Goal: Check status: Check status

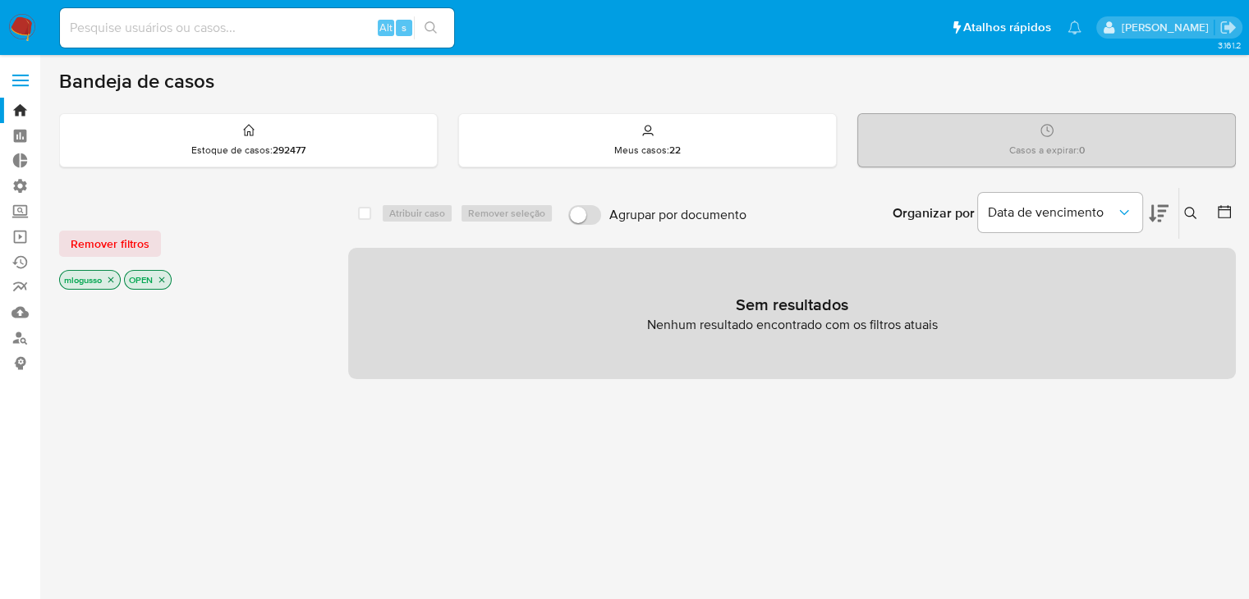
click at [116, 36] on input at bounding box center [257, 27] width 394 height 21
paste input "162598490"
type input "162598490"
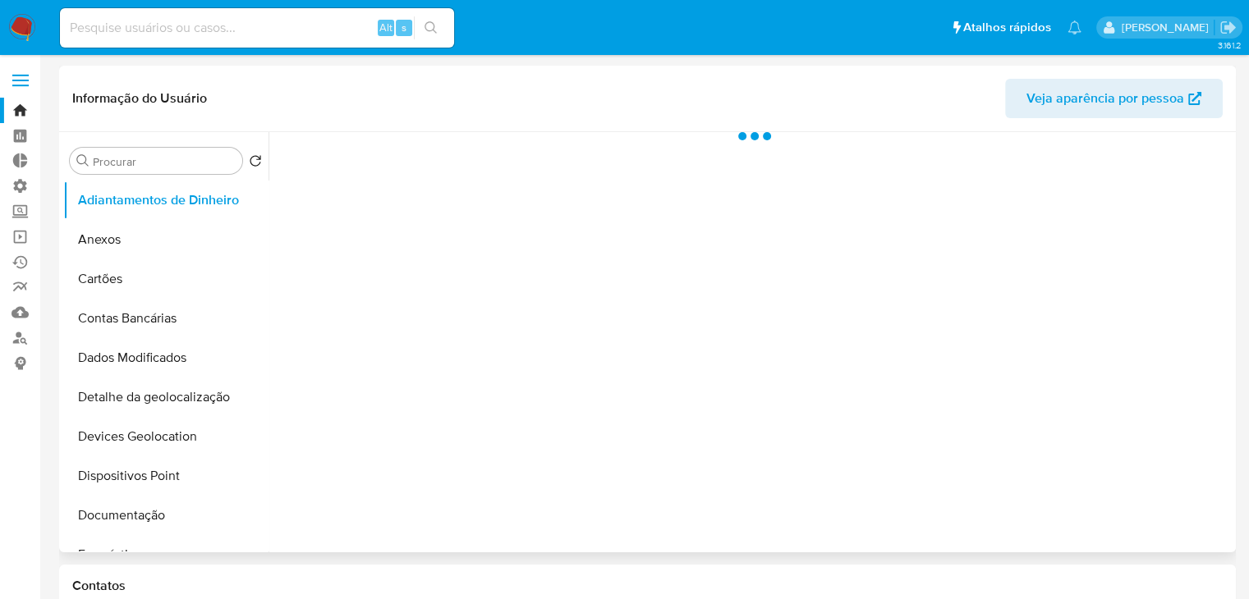
select select "10"
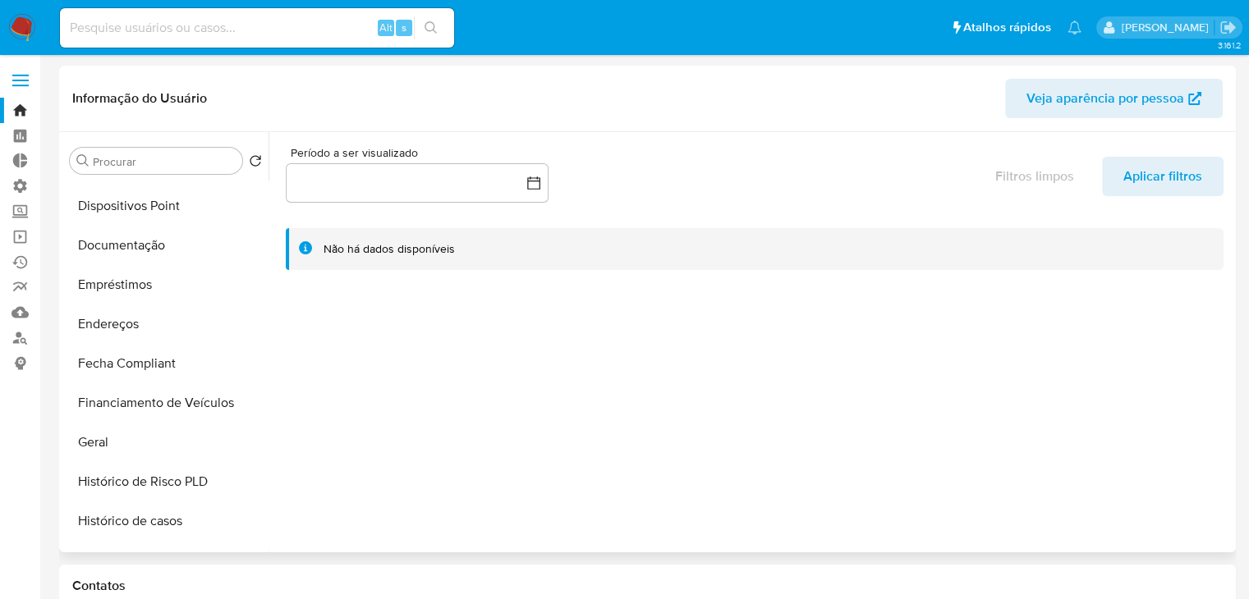
scroll to position [273, 0]
click at [174, 441] on button "Geral" at bounding box center [159, 439] width 192 height 39
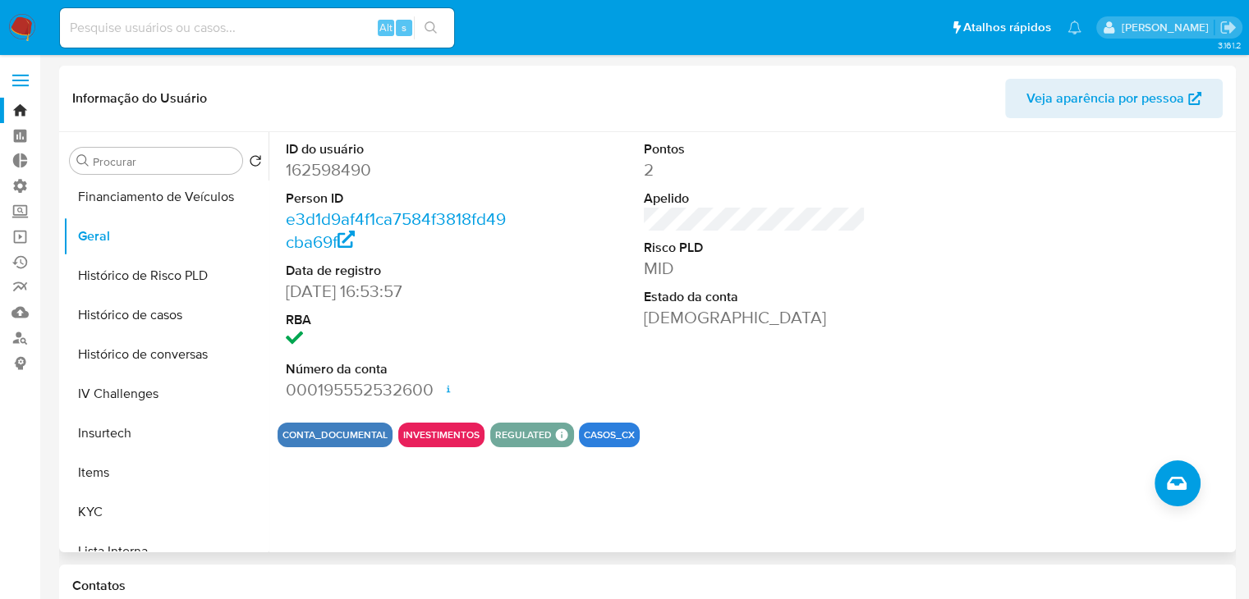
scroll to position [525, 0]
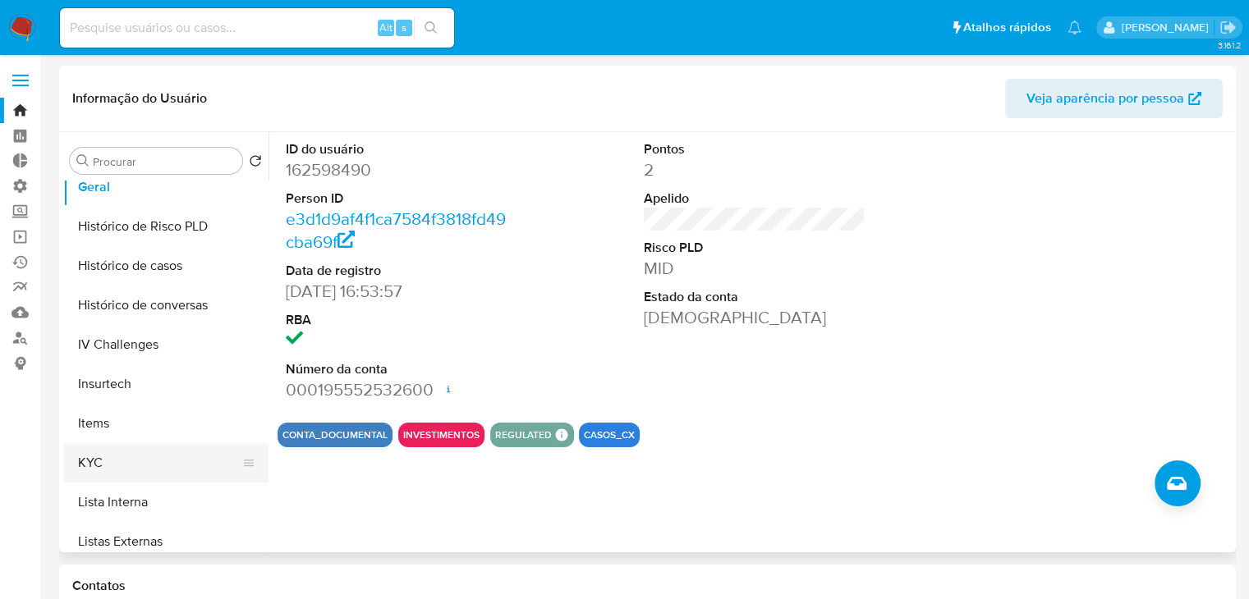
click at [212, 454] on button "KYC" at bounding box center [159, 462] width 192 height 39
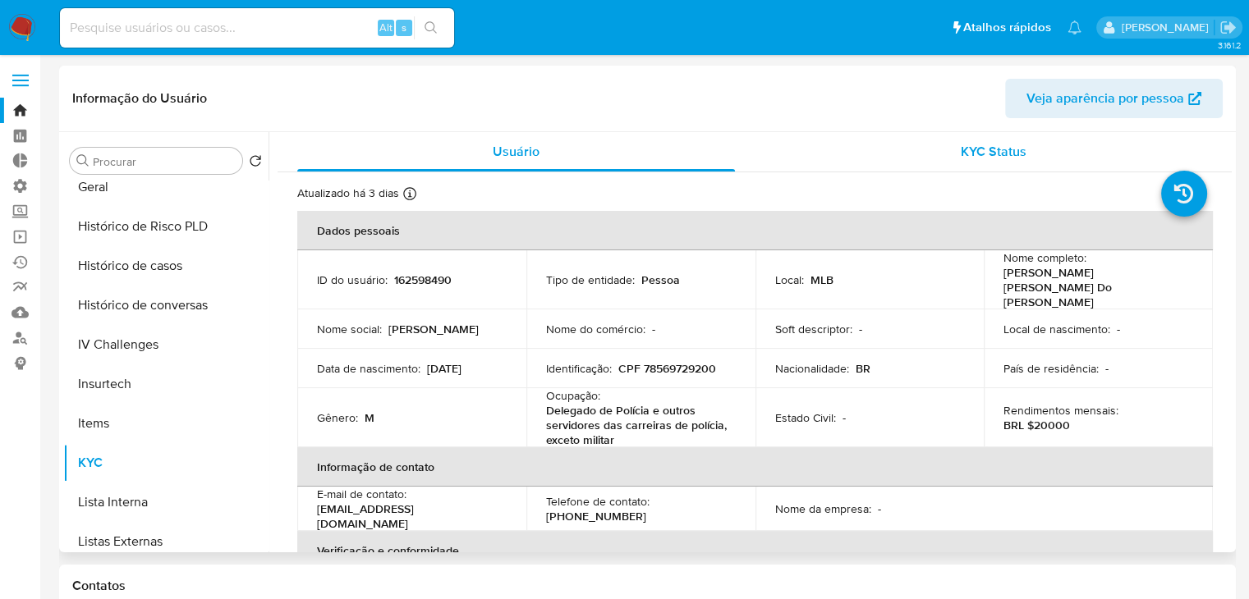
click at [998, 154] on span "KYC Status" at bounding box center [993, 151] width 66 height 19
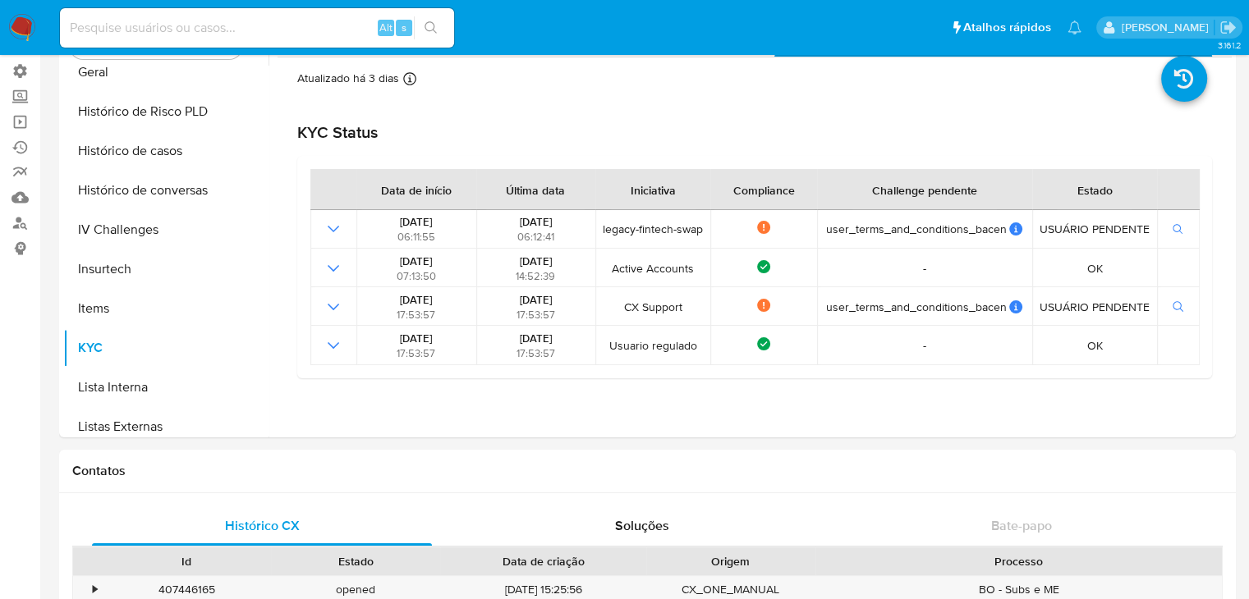
scroll to position [80, 0]
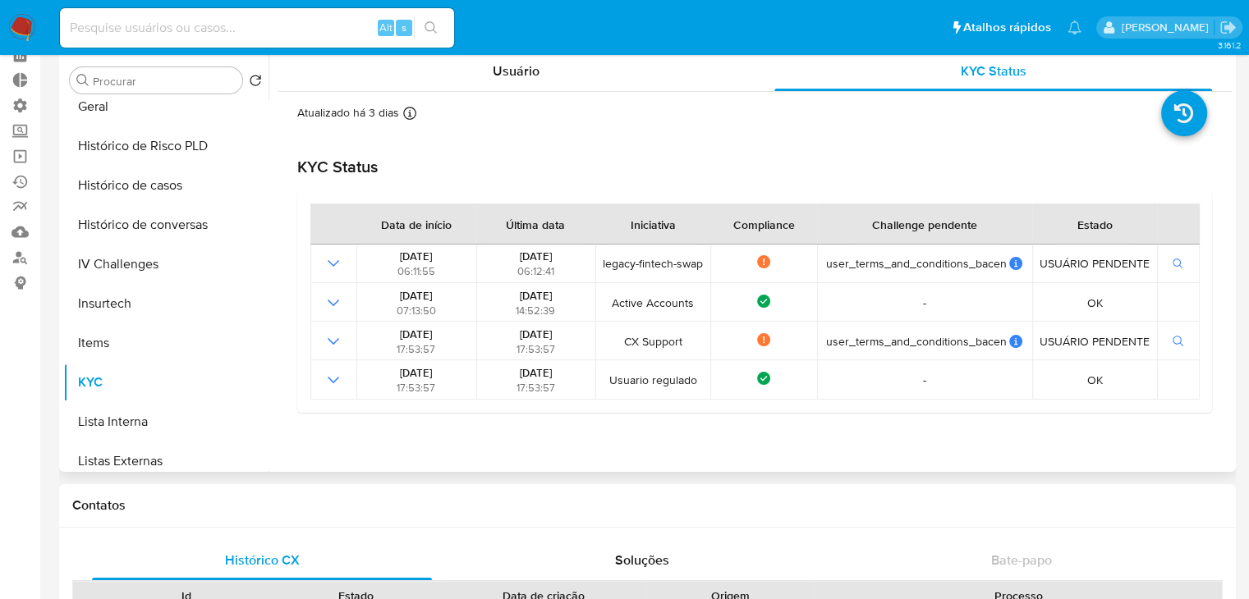
click at [1217, 245] on div "Atualizado há 3 [PERSON_NAME] [PERSON_NAME]: [DATE] 14:11:44 Atualizado: [DATE]…" at bounding box center [754, 259] width 954 height 334
click at [516, 77] on span "Usuário" at bounding box center [516, 71] width 47 height 19
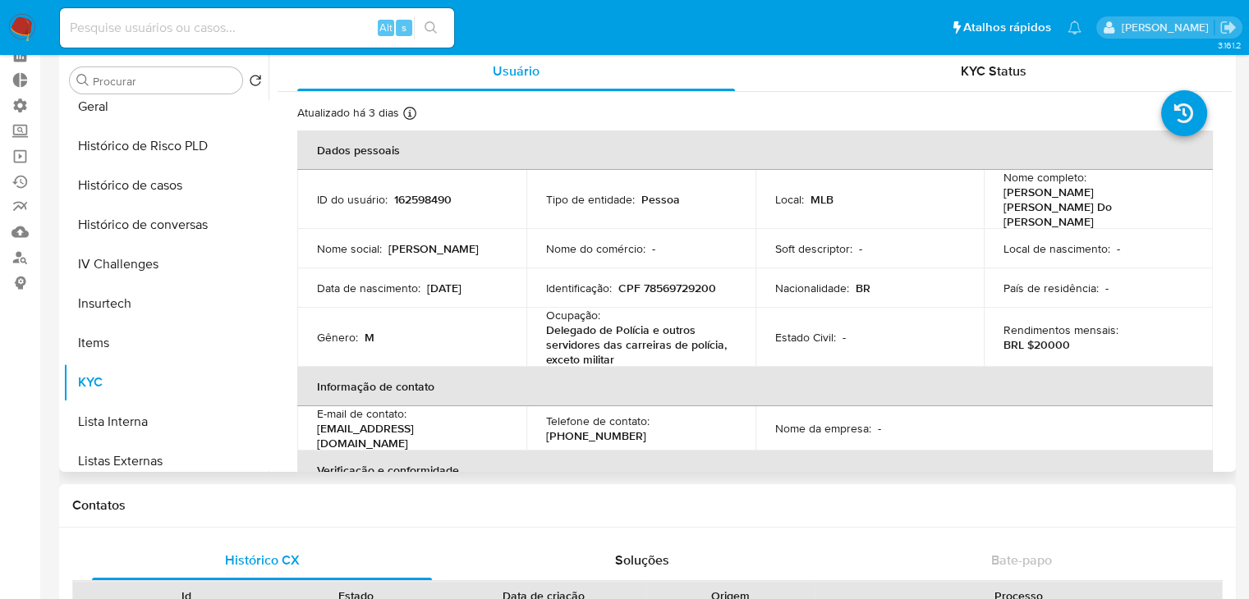
click at [761, 367] on th "Informação de contato" at bounding box center [754, 386] width 915 height 39
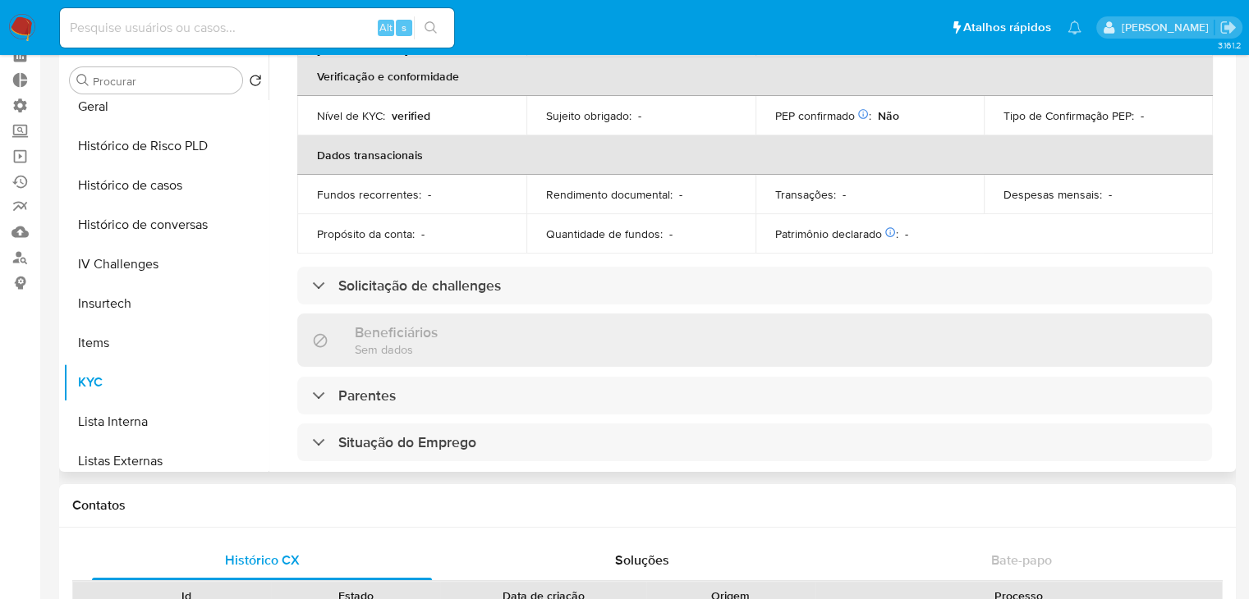
scroll to position [483, 0]
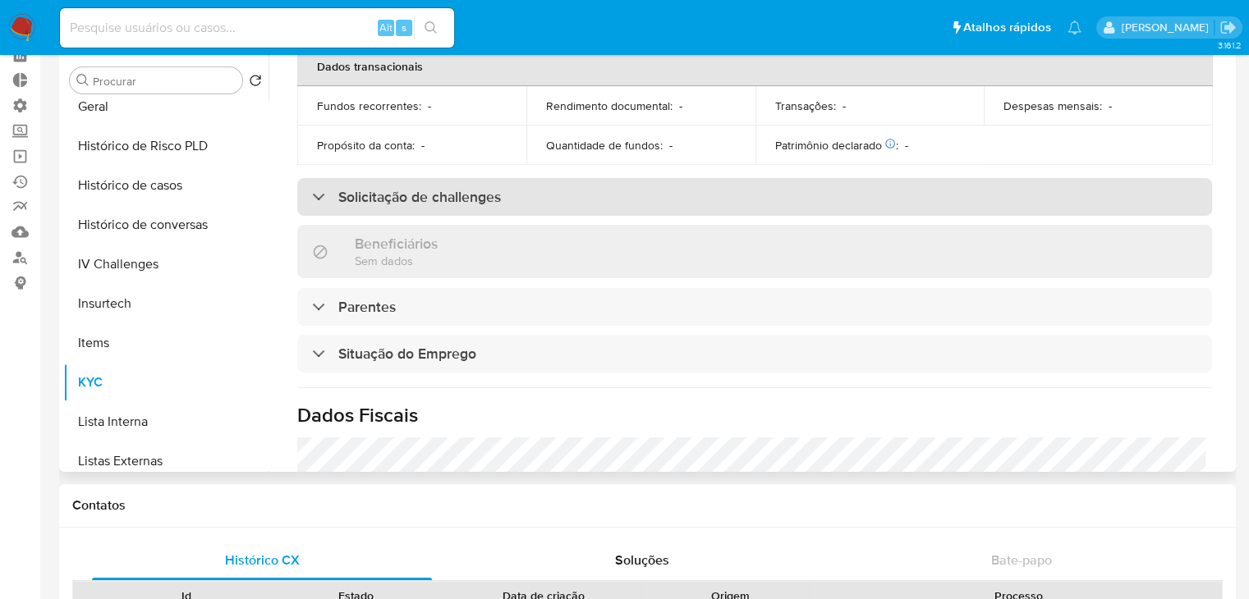
click at [759, 178] on div "Solicitação de challenges" at bounding box center [754, 197] width 914 height 38
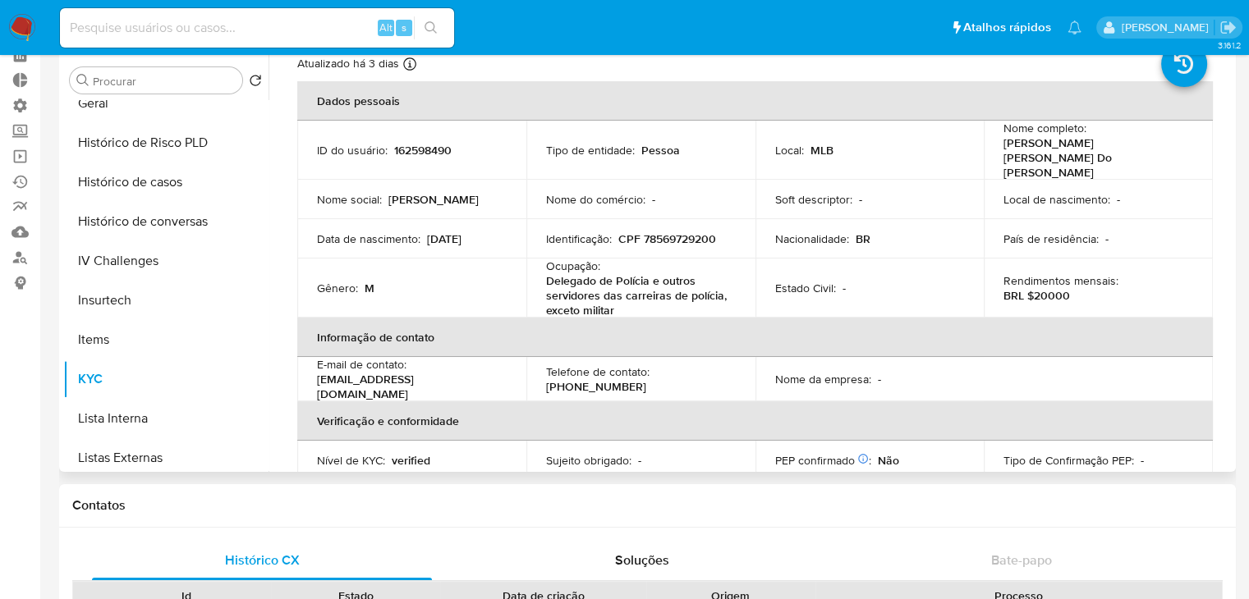
scroll to position [850, 0]
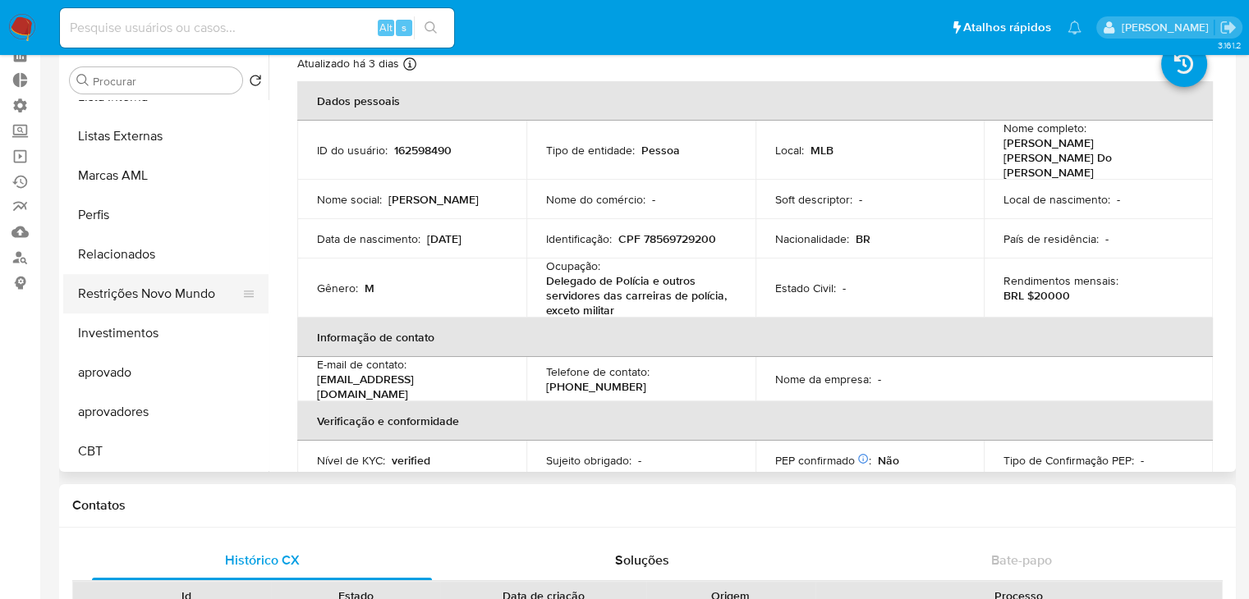
click at [177, 294] on button "Restrições Novo Mundo" at bounding box center [159, 293] width 192 height 39
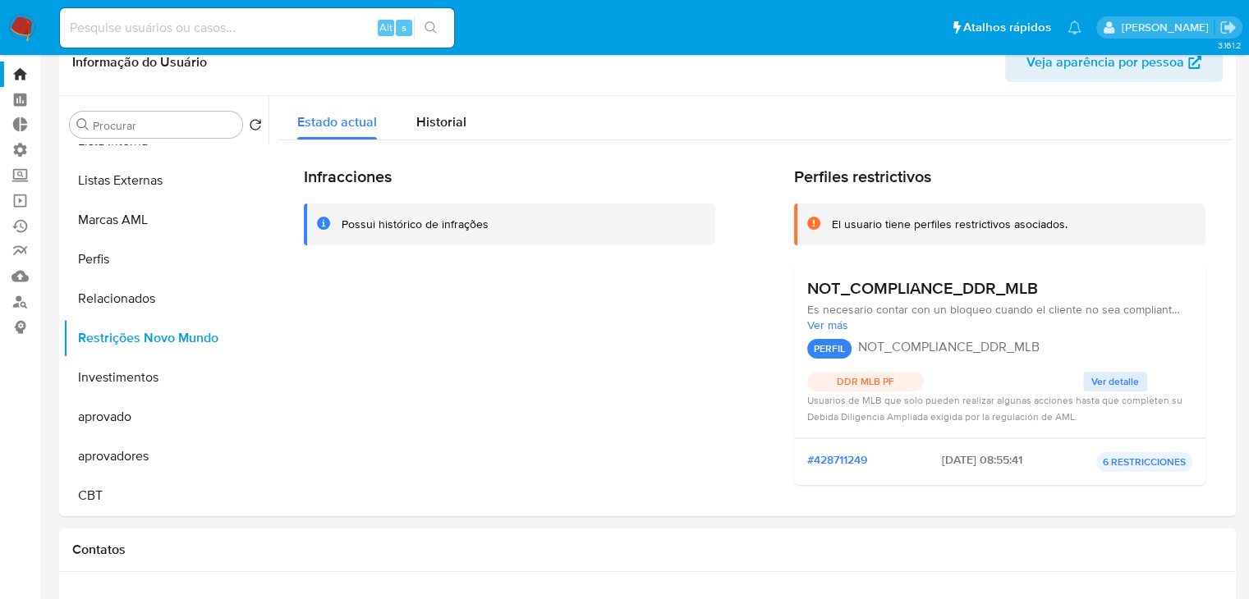
scroll to position [38, 0]
click at [445, 126] on span "Historial" at bounding box center [441, 120] width 50 height 19
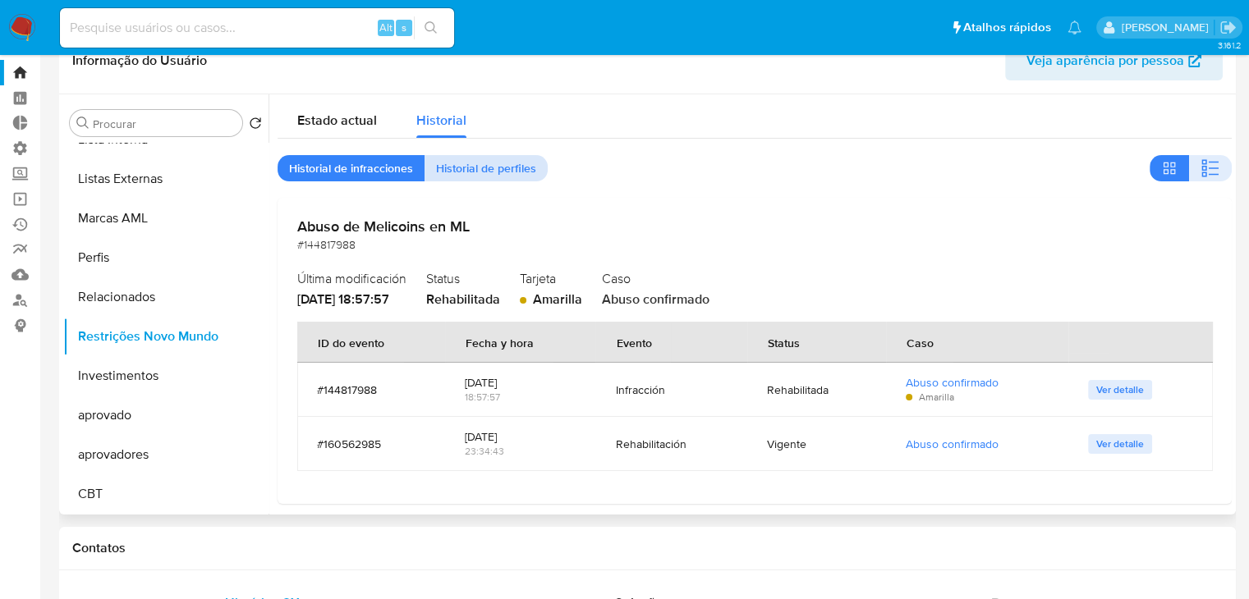
click at [490, 172] on span "Historial de perfiles" at bounding box center [486, 168] width 100 height 23
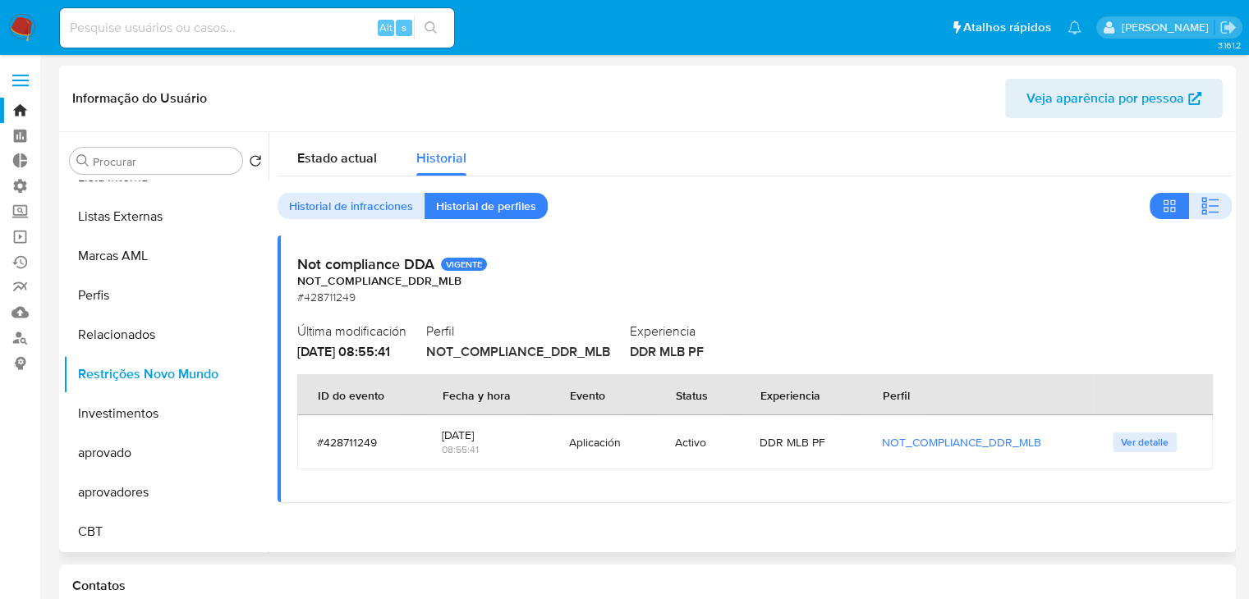
scroll to position [0, 0]
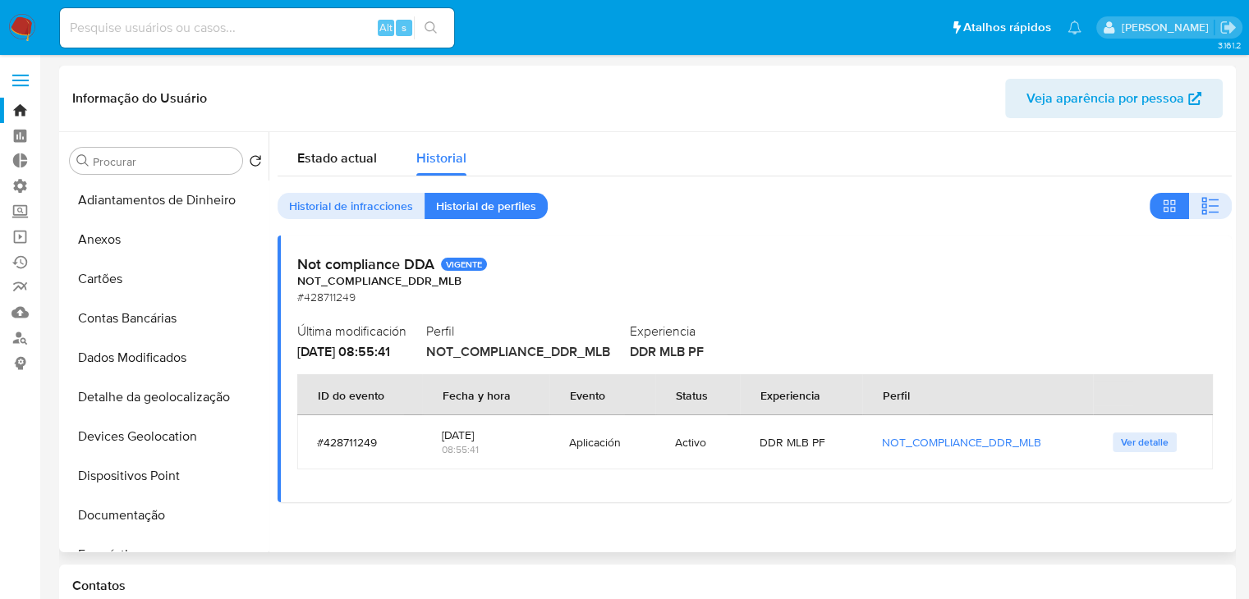
drag, startPoint x: 261, startPoint y: 246, endPoint x: 282, endPoint y: 364, distance: 119.3
click at [282, 364] on div "Procurar Retornar ao pedido padrão Adiantamentos de Dinheiro Anexos Cartões Con…" at bounding box center [647, 342] width 1168 height 420
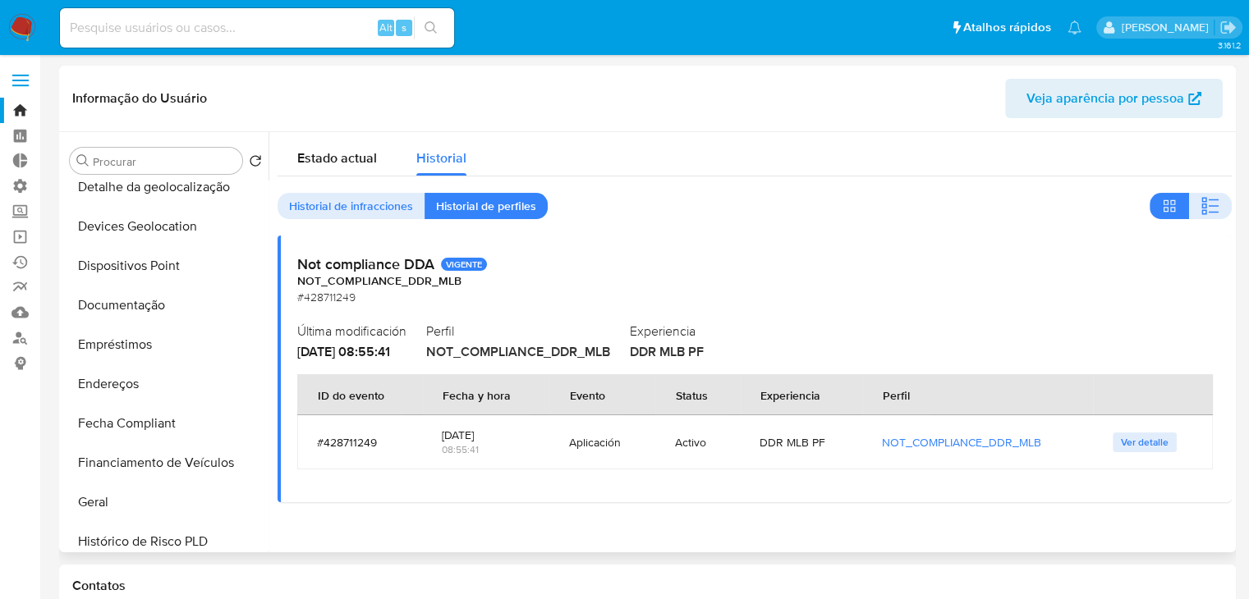
scroll to position [229, 0]
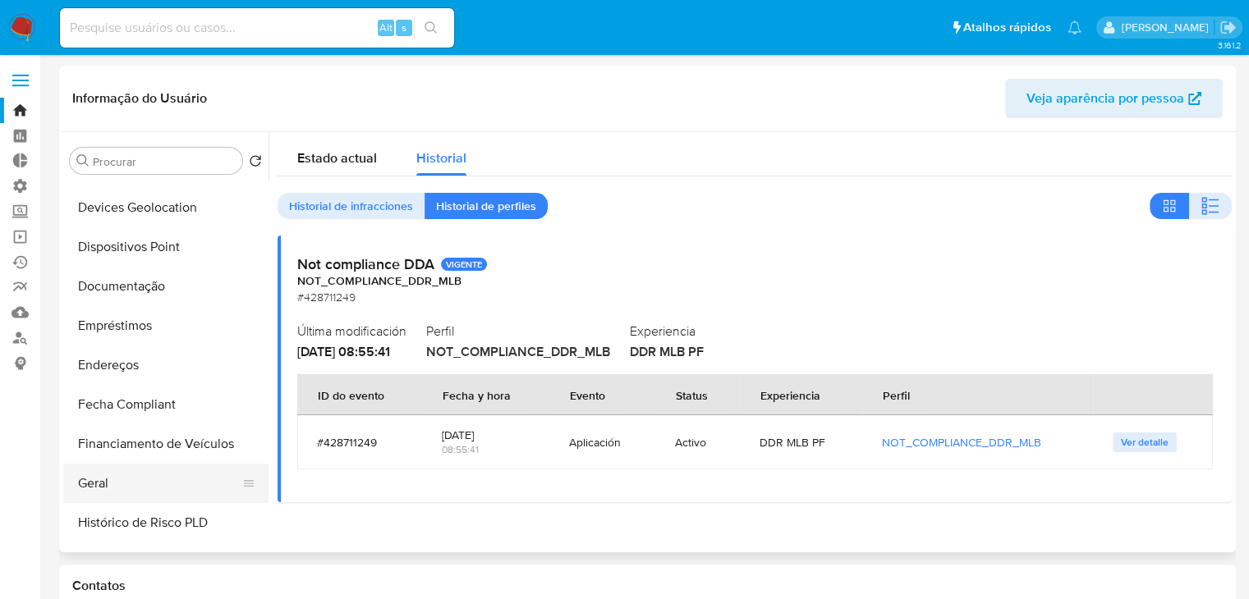
click at [158, 485] on button "Geral" at bounding box center [159, 483] width 192 height 39
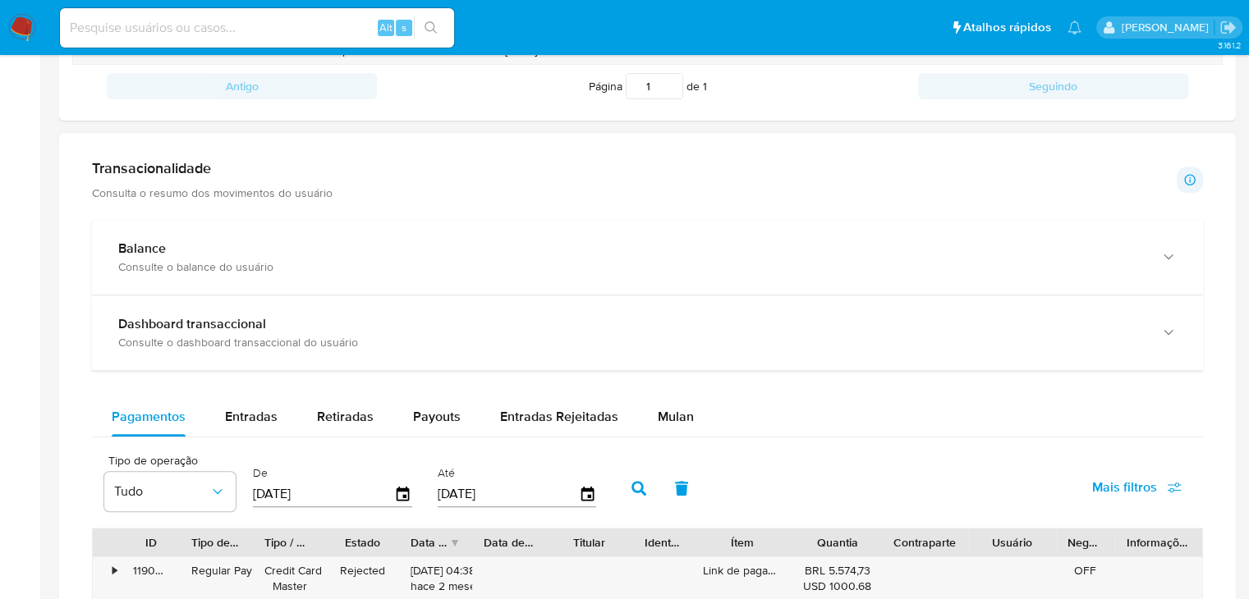
scroll to position [662, 0]
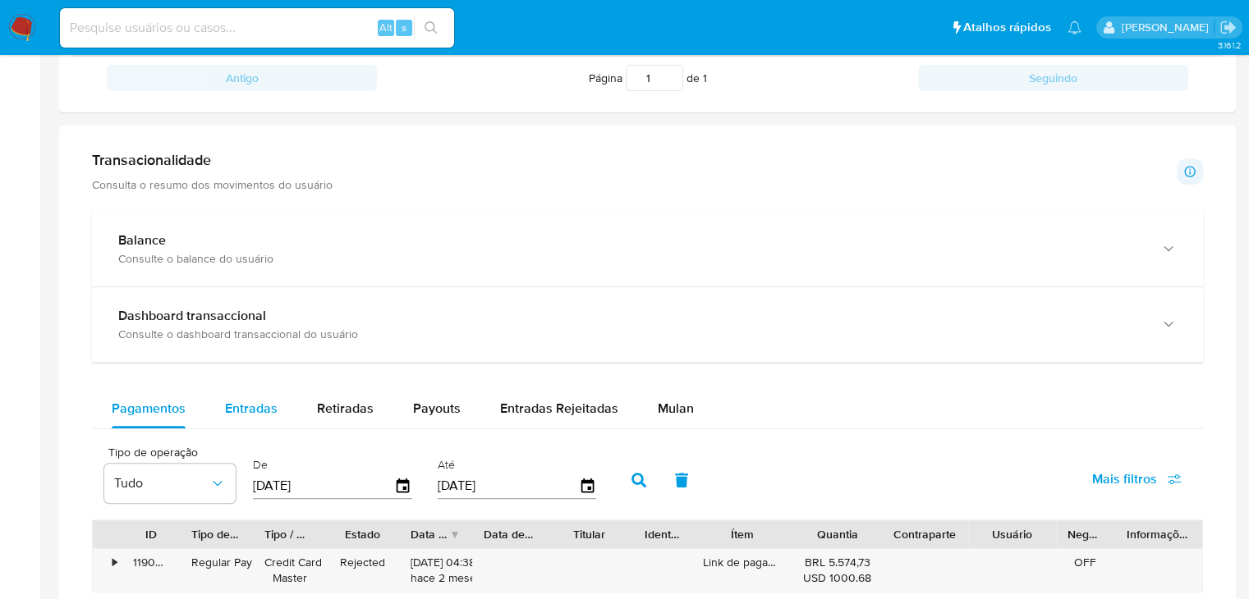
click at [220, 391] on button "Entradas" at bounding box center [251, 408] width 92 height 39
select select "10"
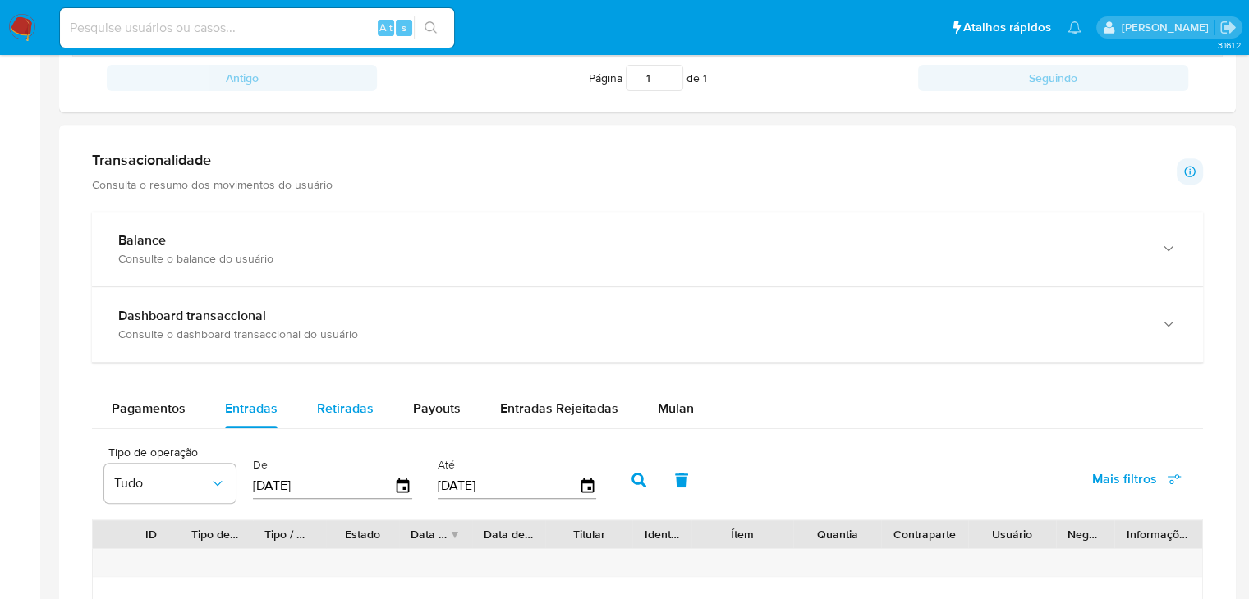
click at [348, 410] on span "Retiradas" at bounding box center [345, 408] width 57 height 19
select select "10"
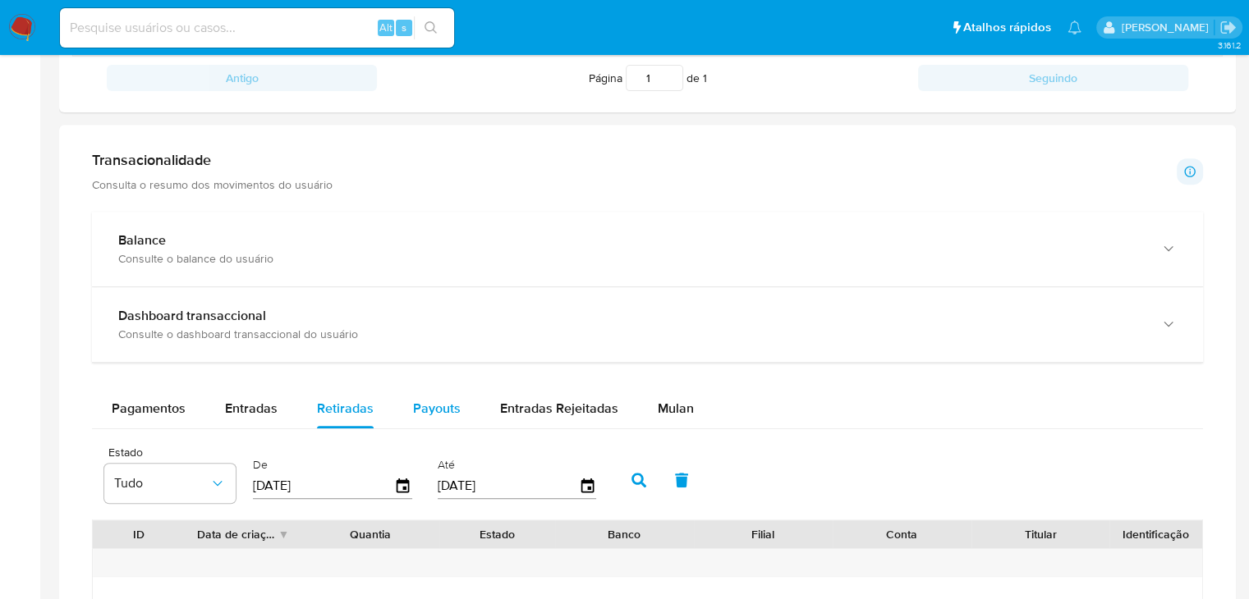
click at [442, 417] on span "Payouts" at bounding box center [437, 408] width 48 height 19
select select "10"
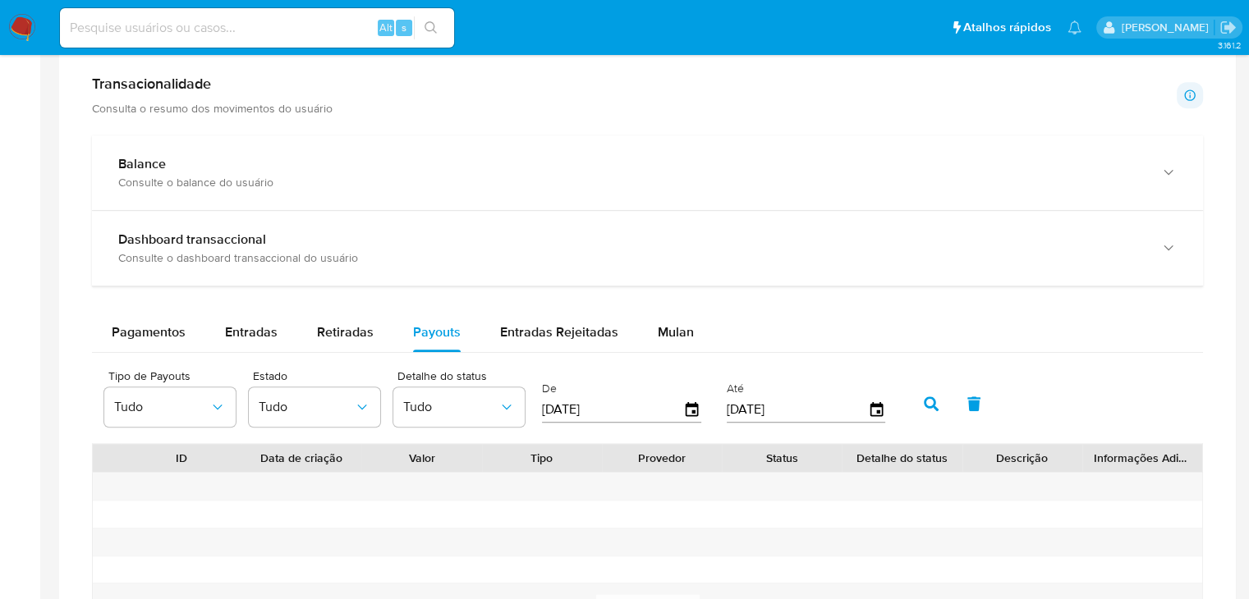
scroll to position [741, 0]
click at [161, 332] on span "Pagamentos" at bounding box center [149, 329] width 74 height 19
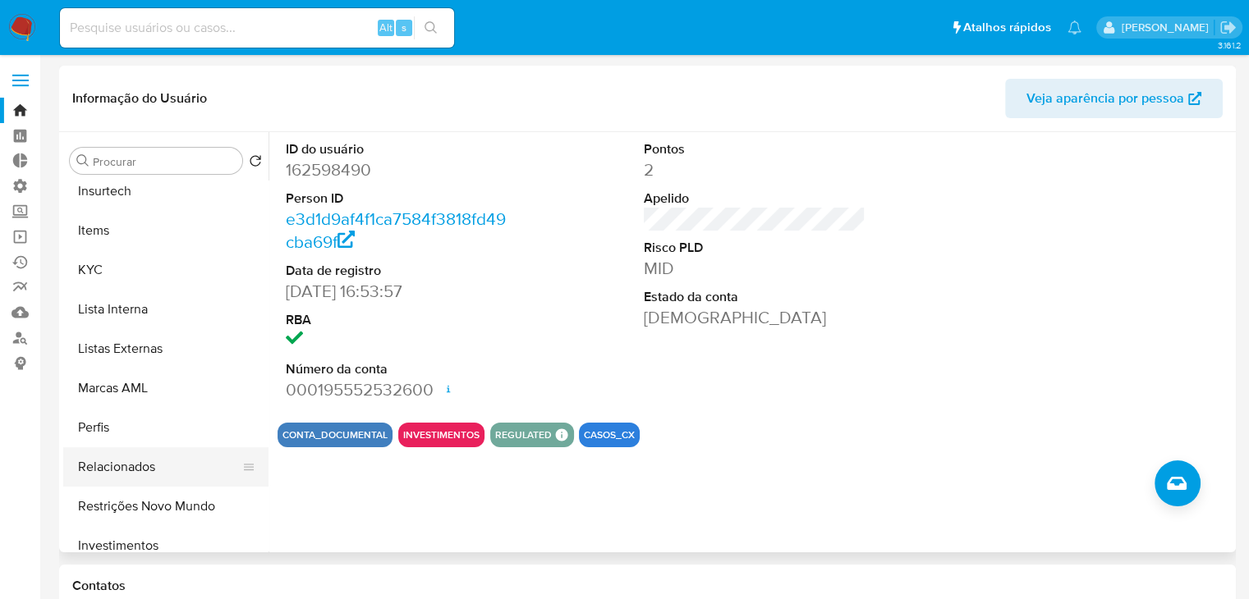
scroll to position [726, 0]
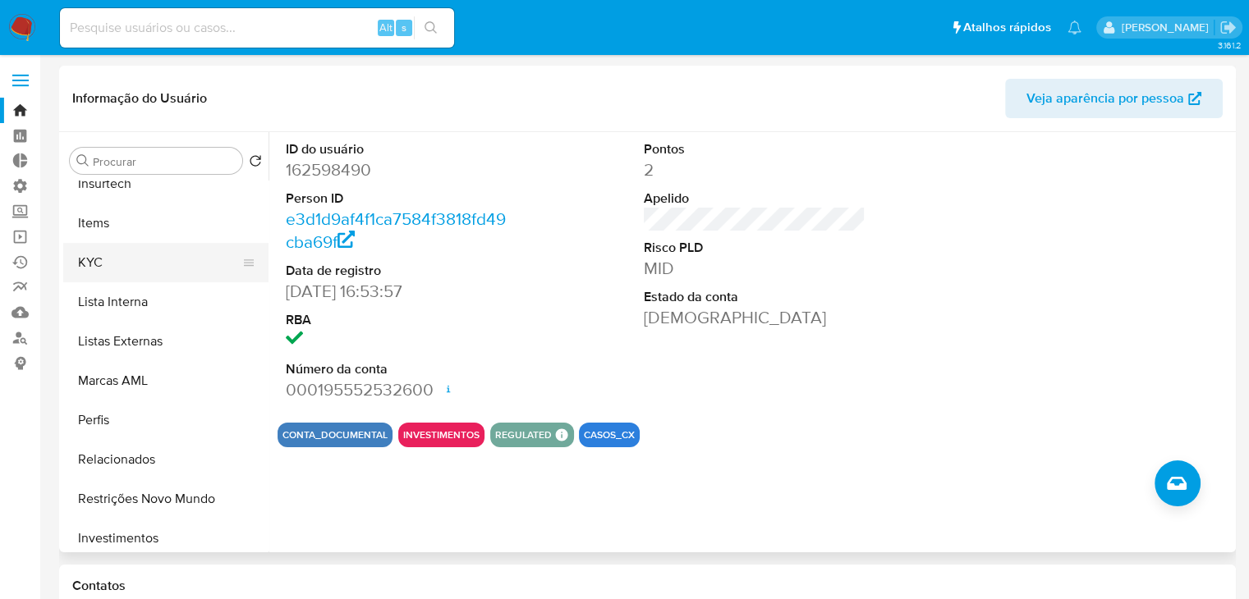
click at [117, 267] on button "KYC" at bounding box center [159, 262] width 192 height 39
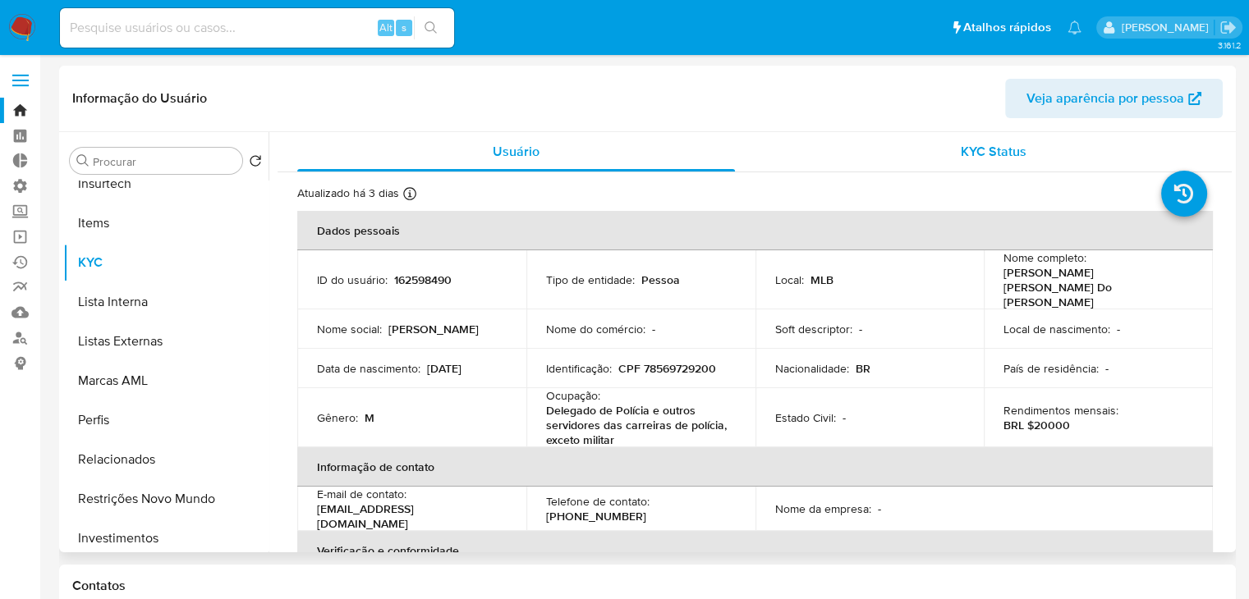
click at [1011, 152] on span "KYC Status" at bounding box center [993, 151] width 66 height 19
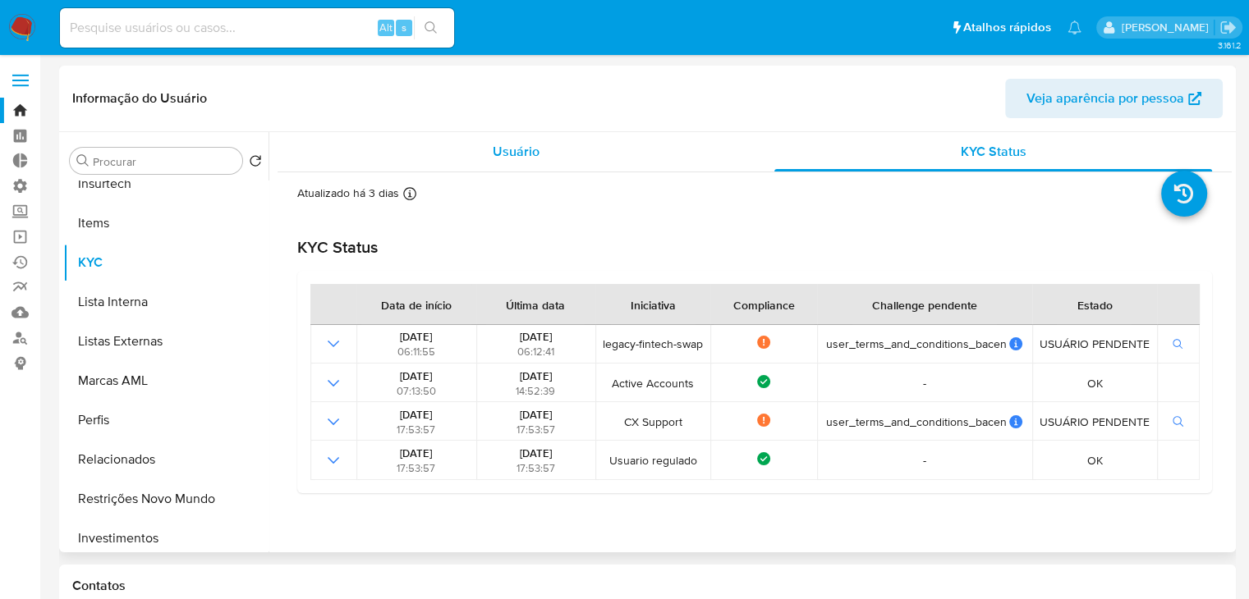
click at [539, 150] on div "Usuário" at bounding box center [516, 151] width 438 height 39
